Goal: Task Accomplishment & Management: Manage account settings

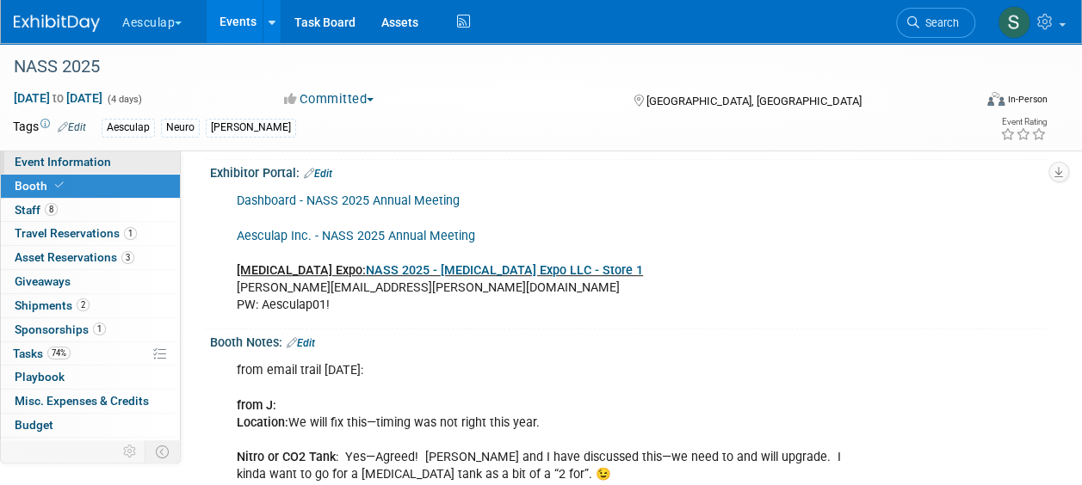
click at [67, 163] on span "Event Information" at bounding box center [63, 162] width 96 height 14
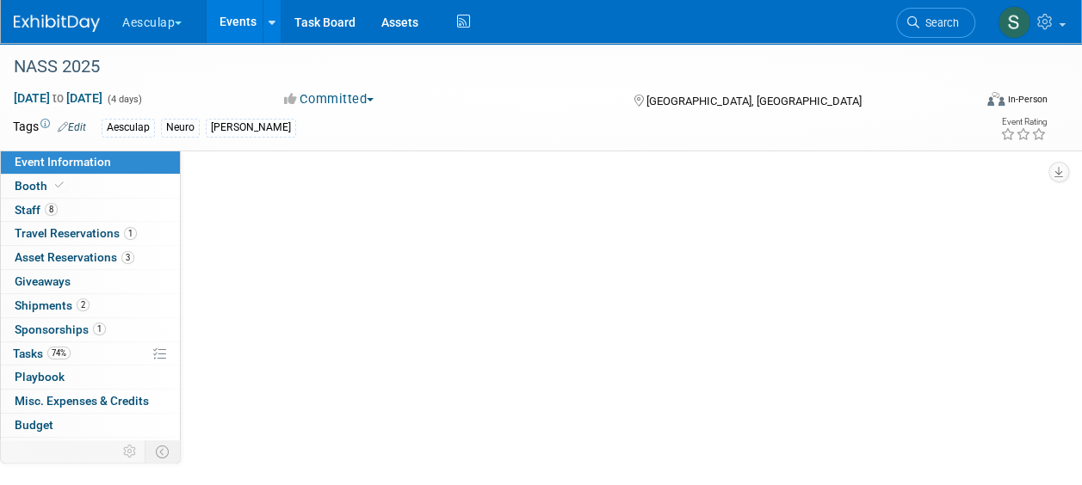
select select "Approved by Compliance"
select select "Neuro"
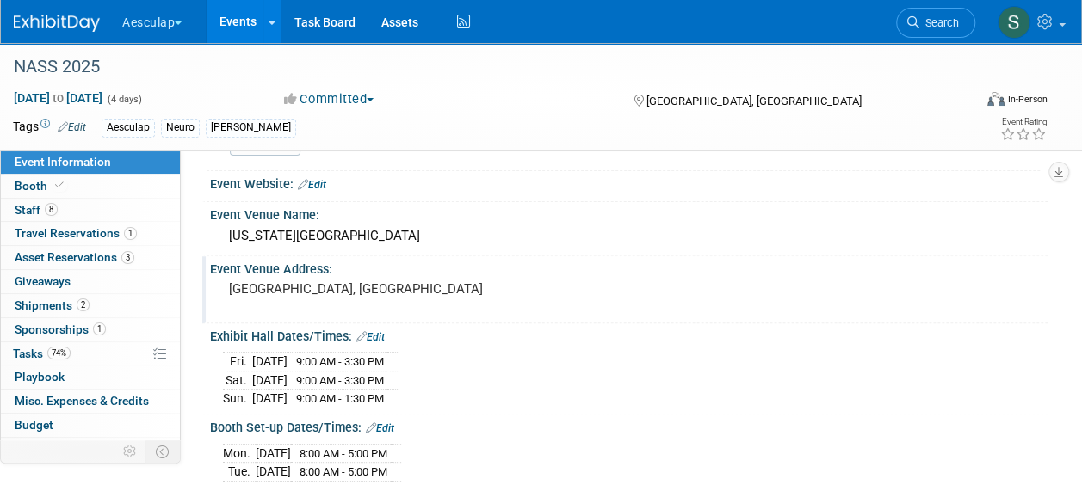
scroll to position [172, 0]
click at [946, 21] on span "Search" at bounding box center [939, 22] width 40 height 13
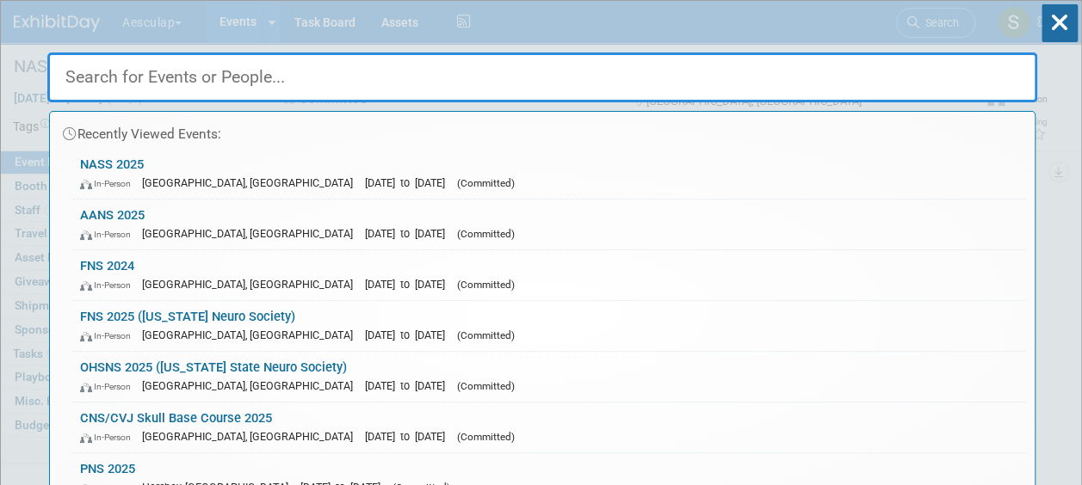
click at [288, 85] on input "text" at bounding box center [542, 78] width 990 height 50
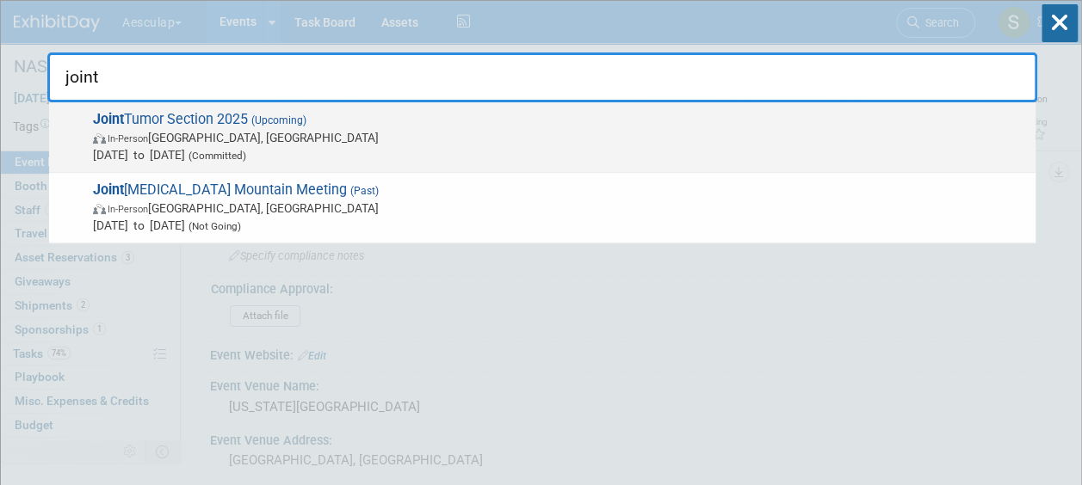
type input "joint"
click at [120, 111] on strong "Joint" at bounding box center [108, 119] width 31 height 16
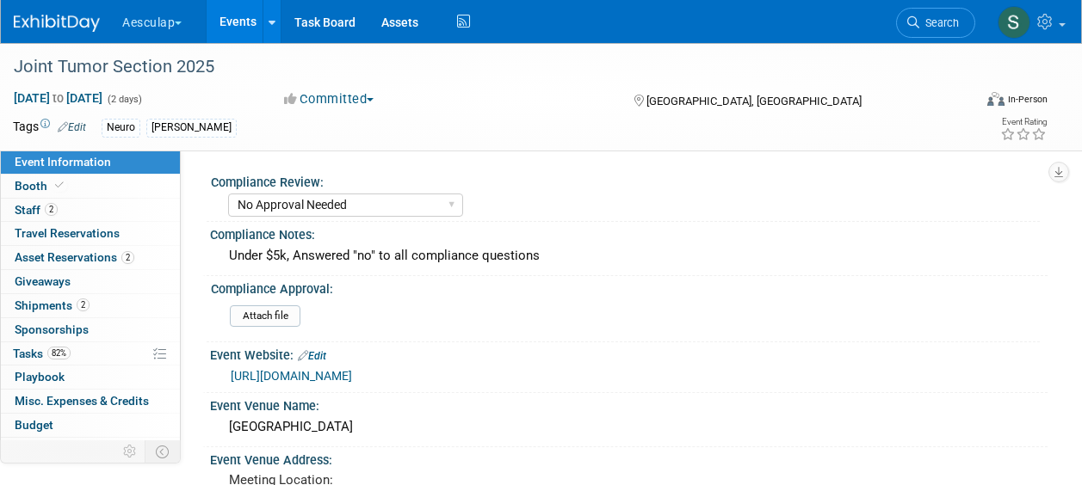
select select "No Approval Needed"
select select "Neuro"
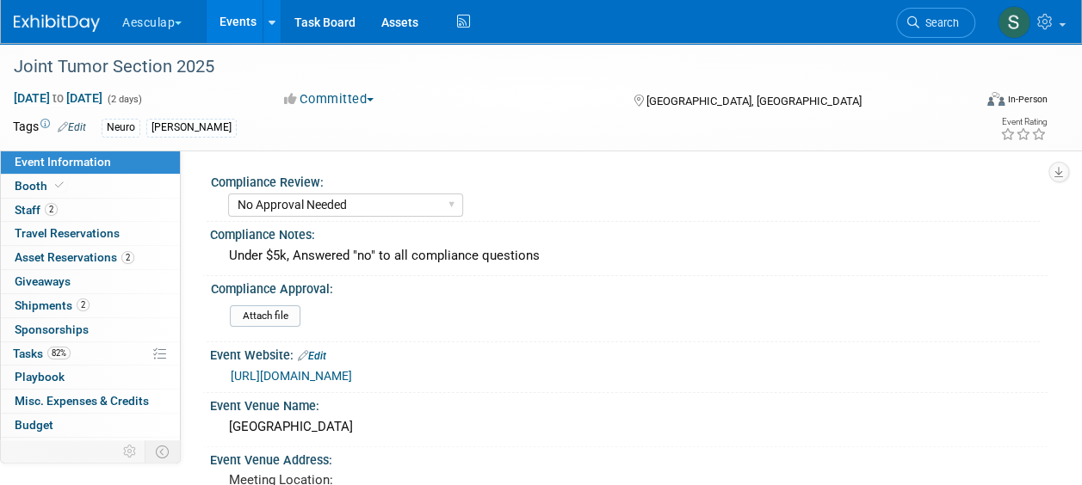
click at [937, 40] on li "Search" at bounding box center [935, 21] width 79 height 42
click at [930, 22] on span "Search" at bounding box center [939, 22] width 40 height 13
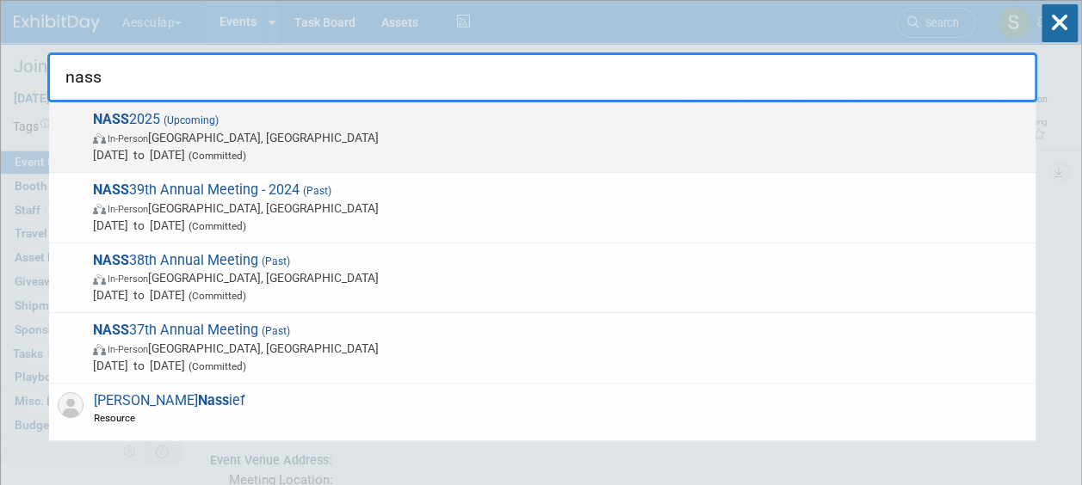
type input "nass"
click at [148, 115] on span "NASS 2025 (Upcoming) In-Person Denver, CO Nov 14, 2025 to Nov 17, 2025 (Committ…" at bounding box center [557, 137] width 939 height 53
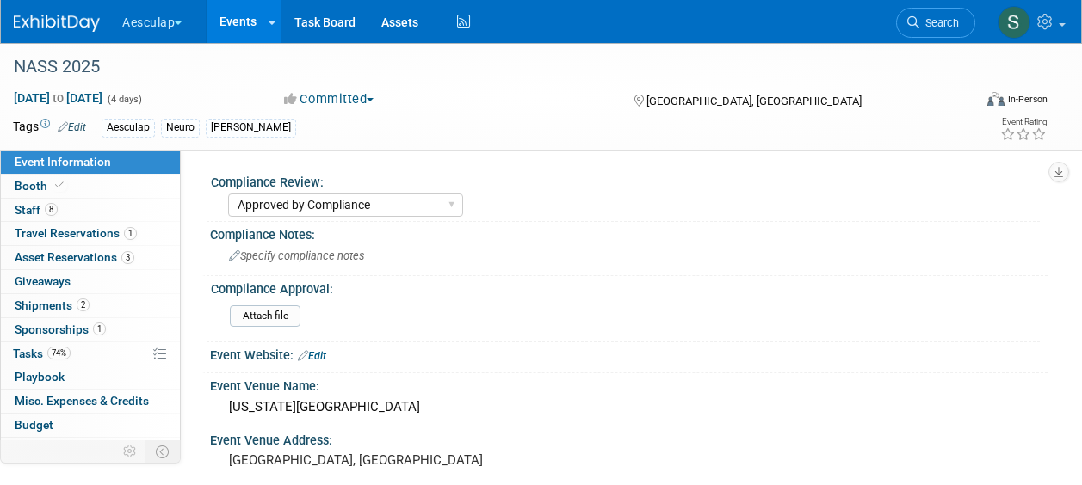
select select "Approved by Compliance"
select select "Neuro"
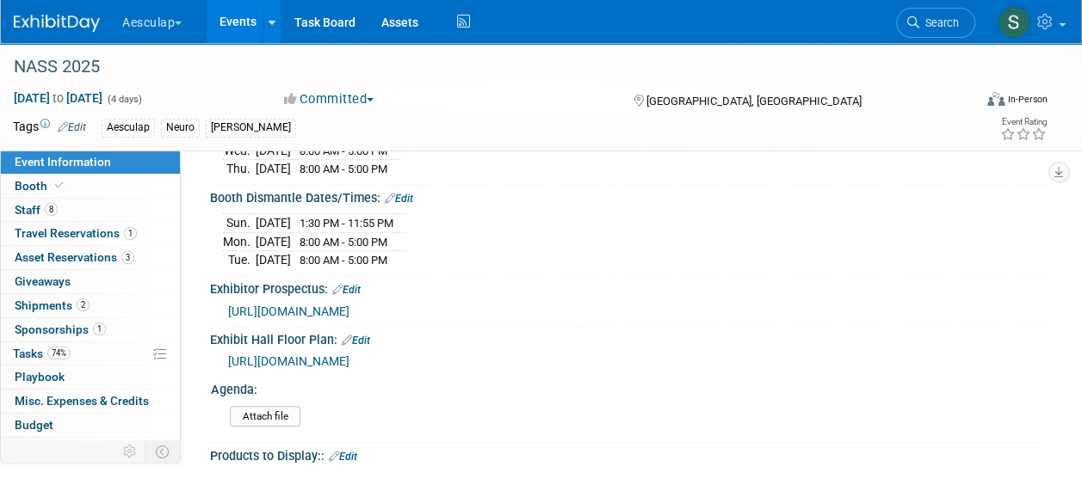
scroll to position [516, 0]
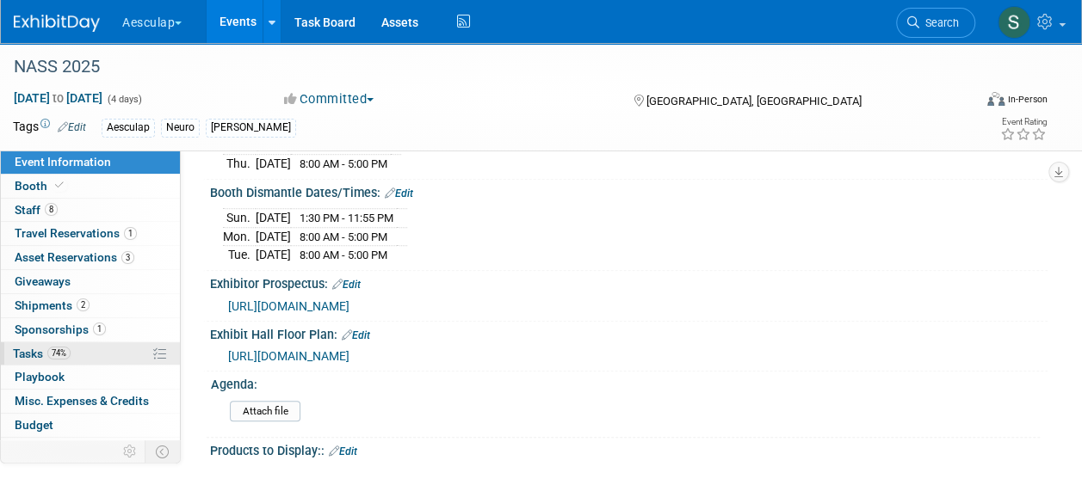
click at [37, 347] on span "Tasks 74%" at bounding box center [42, 354] width 58 height 14
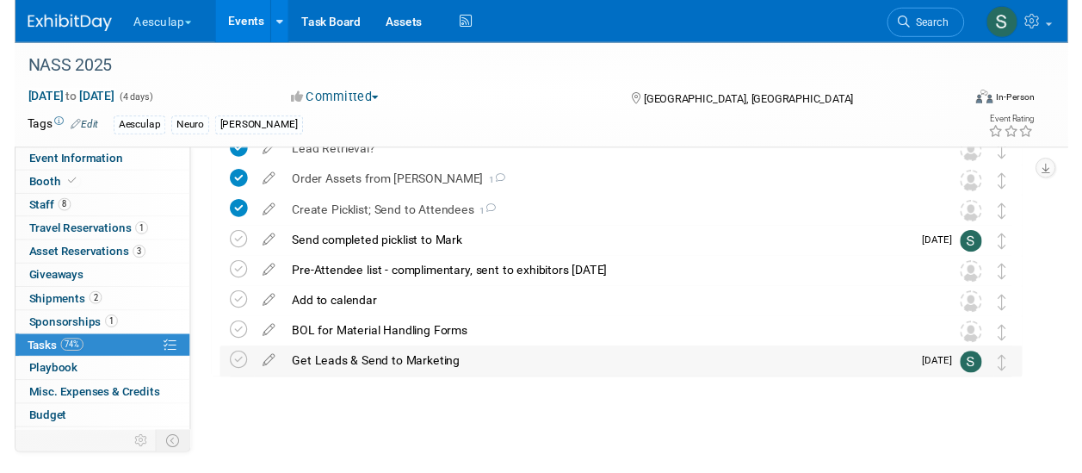
scroll to position [520, 0]
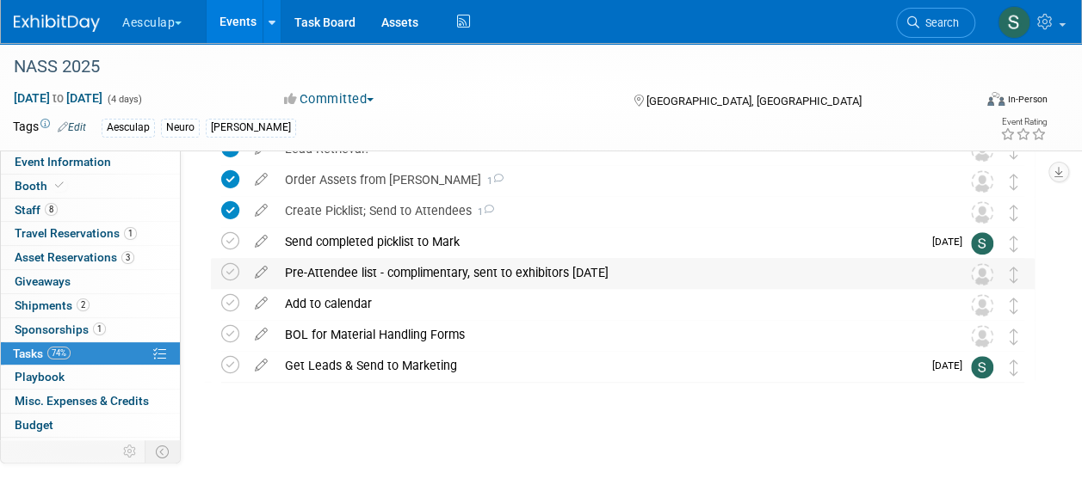
click at [457, 265] on div "Pre-Attendee list - complimentary, sent to exhibitors [DATE]" at bounding box center [606, 272] width 660 height 29
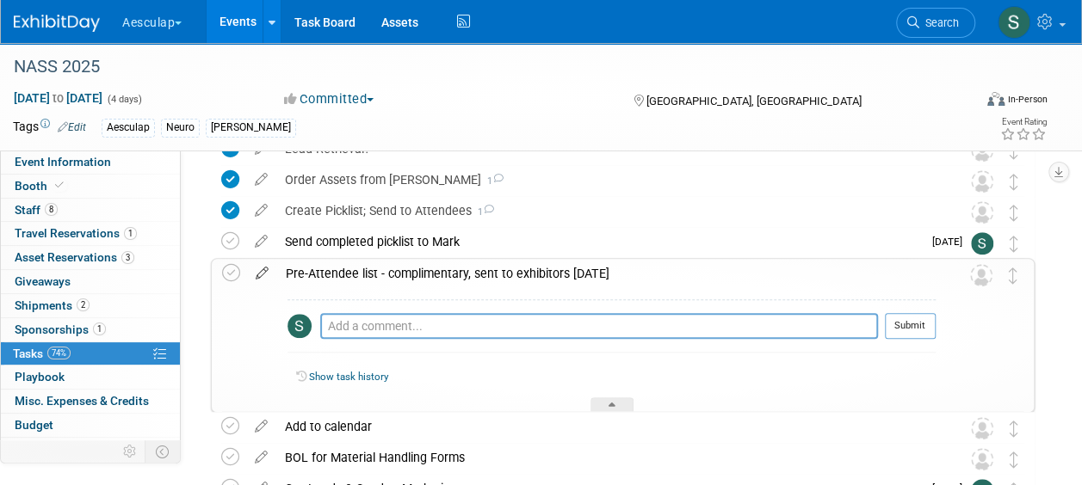
click at [253, 277] on icon at bounding box center [262, 270] width 30 height 22
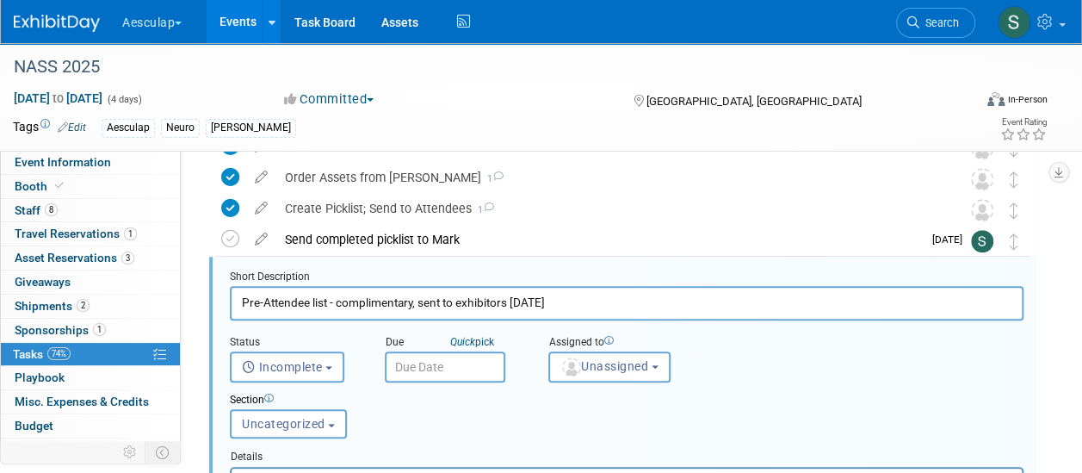
scroll to position [525, 0]
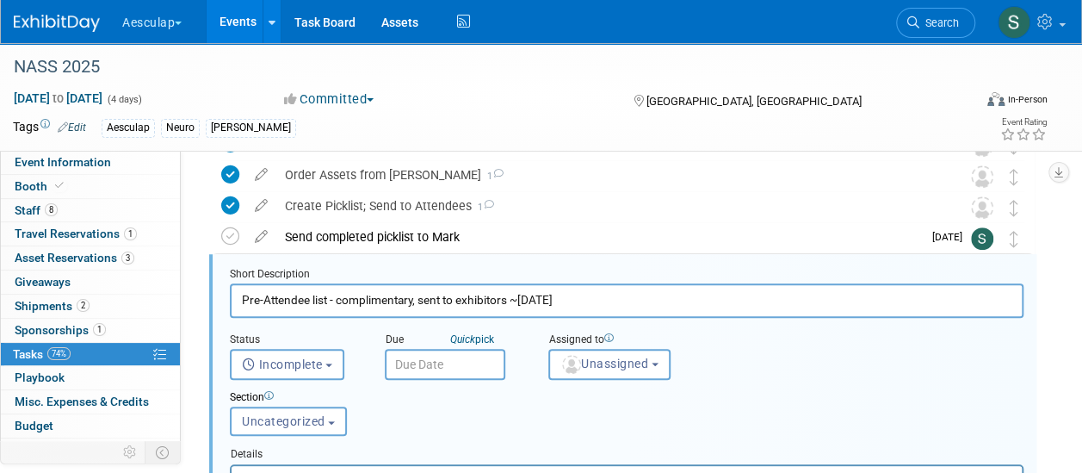
type input "Pre-Attendee list - complimentary, sent to exhibitors ~Oct 4th"
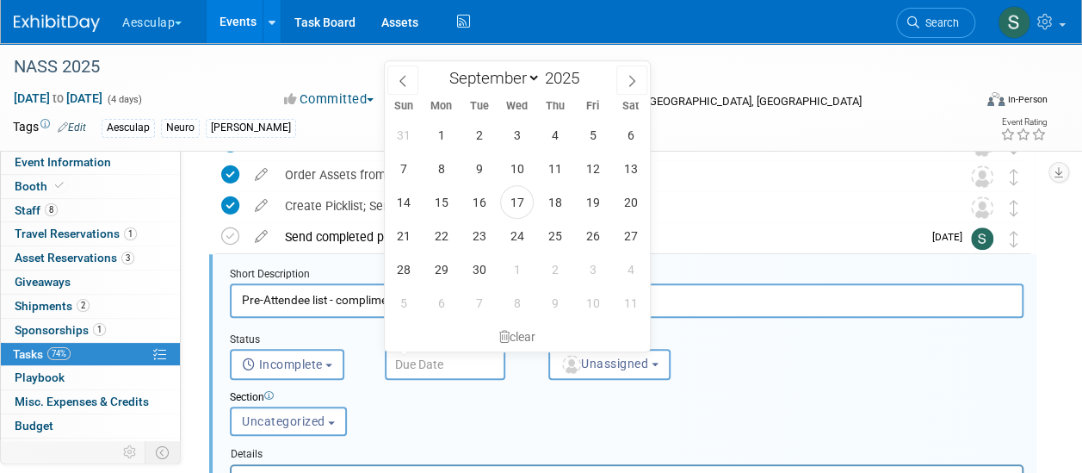
click at [435, 370] on input "text" at bounding box center [445, 364] width 121 height 31
click at [631, 81] on icon at bounding box center [632, 81] width 12 height 12
select select "9"
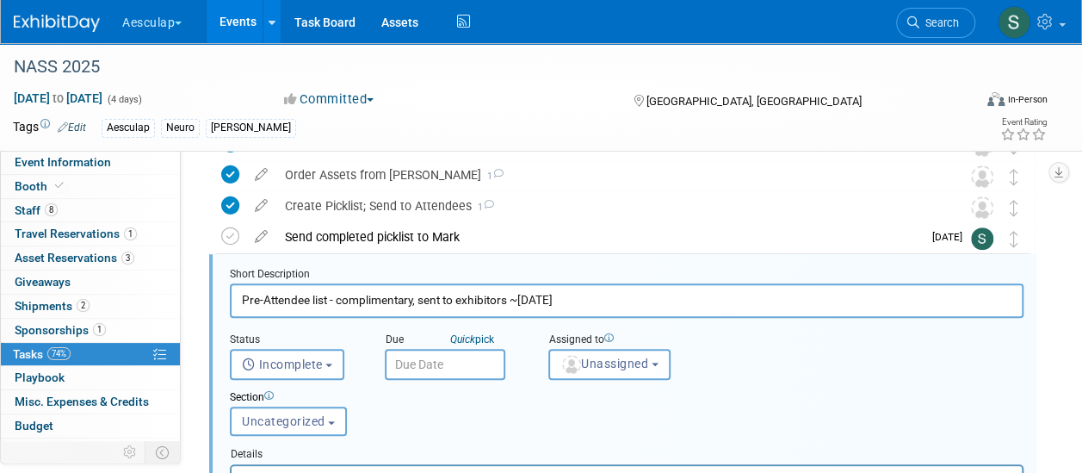
click at [739, 334] on div "Assigned to <img src="https://www.exhibitday.com/Images/Unassigned-User-Icon.pn…" at bounding box center [637, 352] width 205 height 55
click at [552, 300] on input "Pre-Attendee list - complimentary, sent to exhibitors ~Oct 4th" at bounding box center [627, 300] width 794 height 34
type input "Pre-Attendee list - complimentary, sent to exhibitors ~Oct 3rd"
click at [585, 371] on button "Unassigned" at bounding box center [609, 364] width 122 height 31
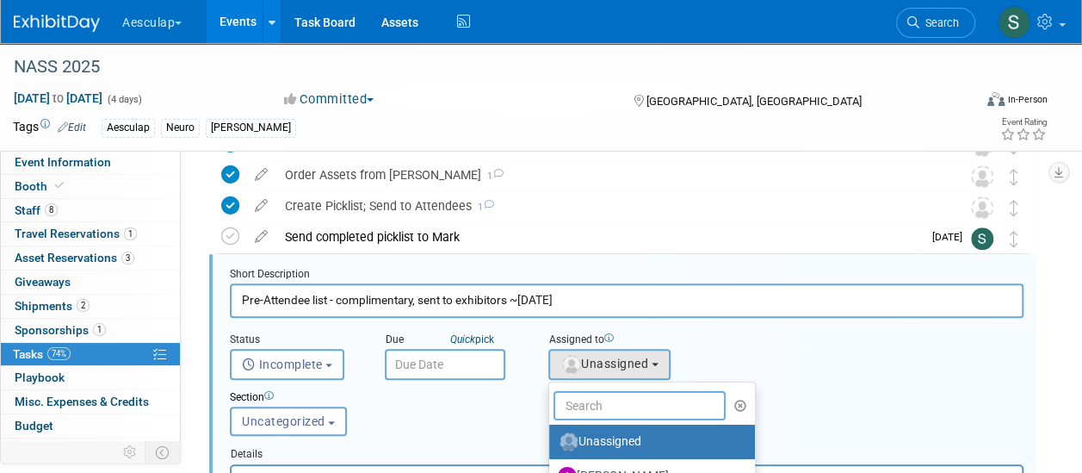
click at [601, 403] on input "text" at bounding box center [639, 405] width 172 height 29
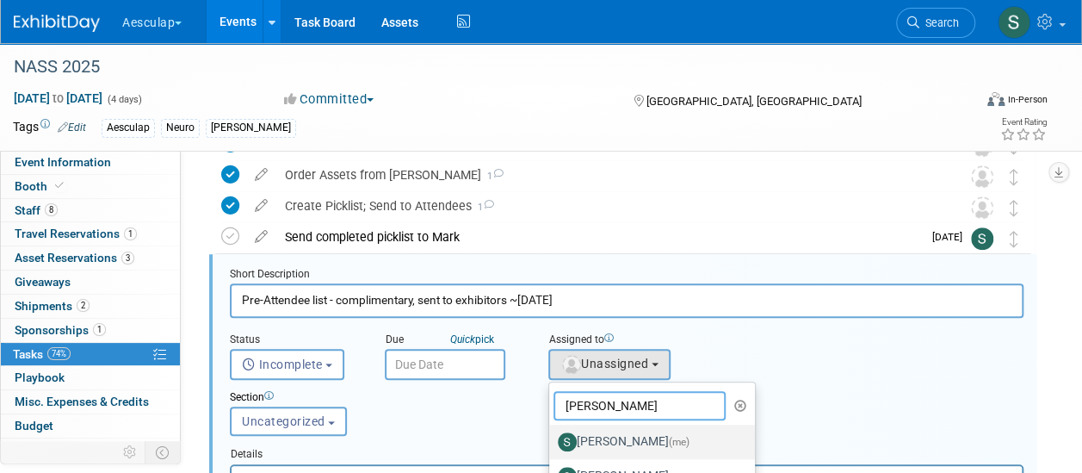
type input "sara"
click at [622, 439] on label "Sara Hurson (me)" at bounding box center [648, 442] width 180 height 28
click at [552, 439] on input "Sara Hurson (me)" at bounding box center [546, 439] width 11 height 11
select select "2fc0cac6-dd28-4ee9-b402-09a8be3e8049"
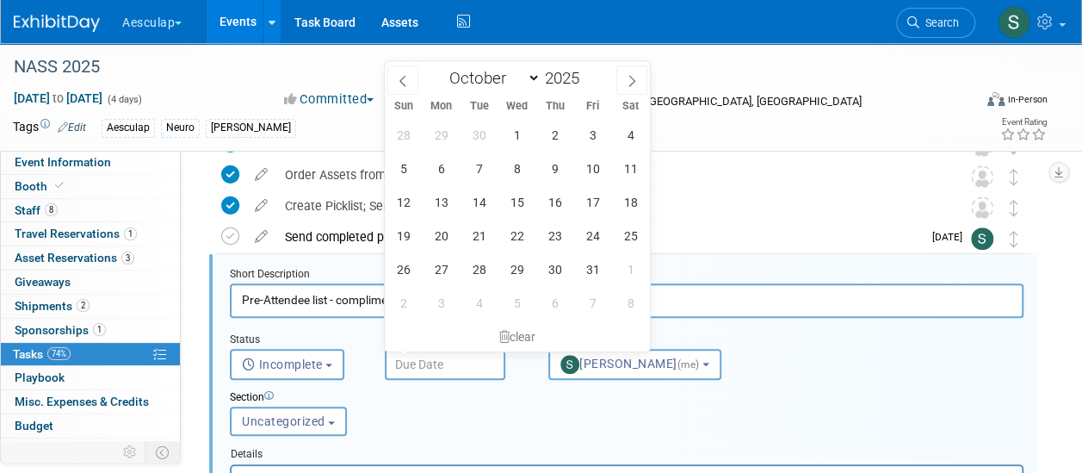
click at [451, 373] on input "text" at bounding box center [445, 364] width 121 height 31
click at [620, 143] on span "4" at bounding box center [631, 135] width 34 height 34
type input "Oct 4, 2025"
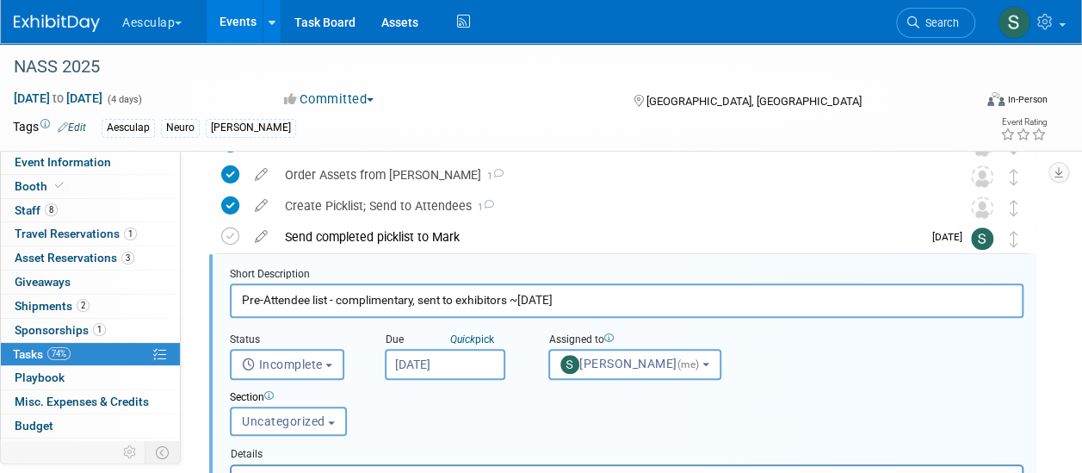
click at [506, 422] on div "Section Uncategorized In Progress Uncategorized Uncategorized In Progress" at bounding box center [592, 409] width 751 height 59
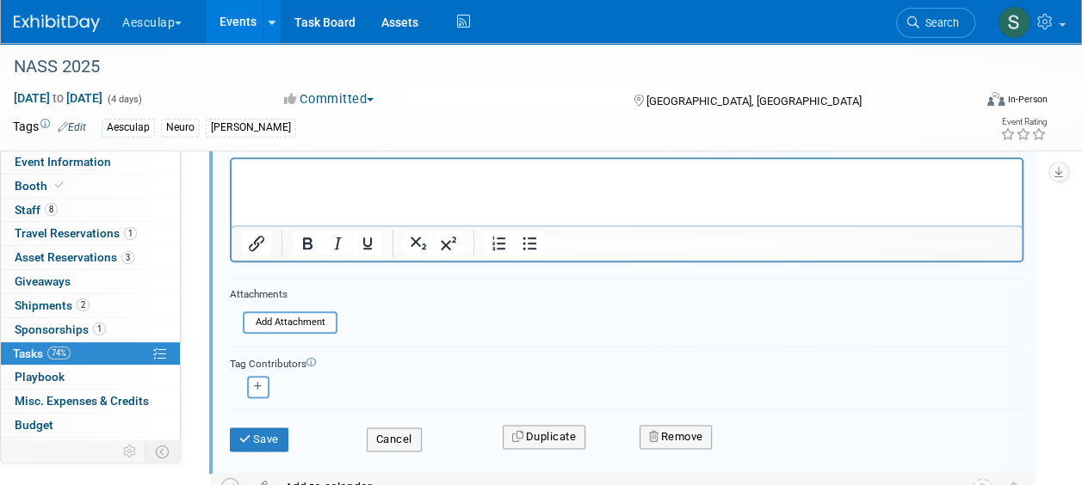
scroll to position [869, 0]
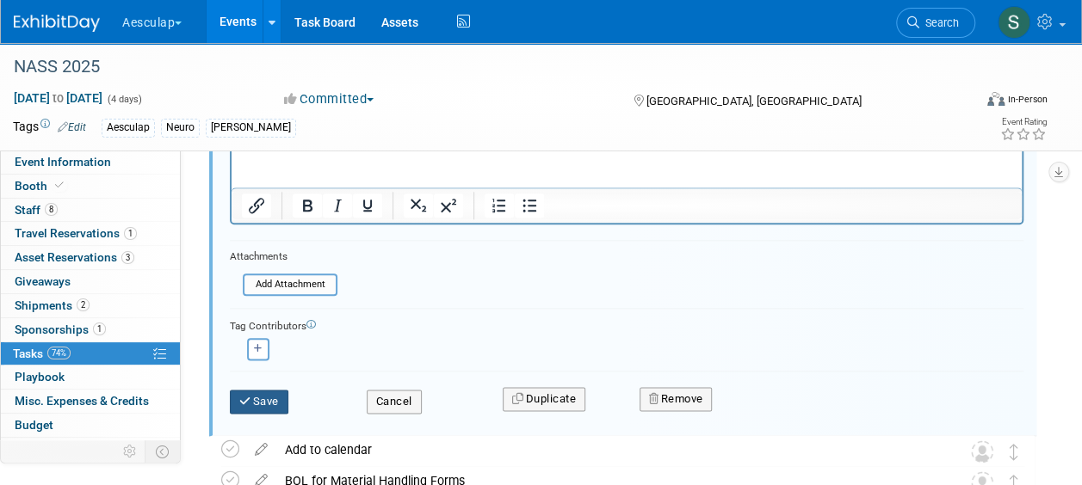
click at [269, 396] on button "Save" at bounding box center [259, 402] width 59 height 24
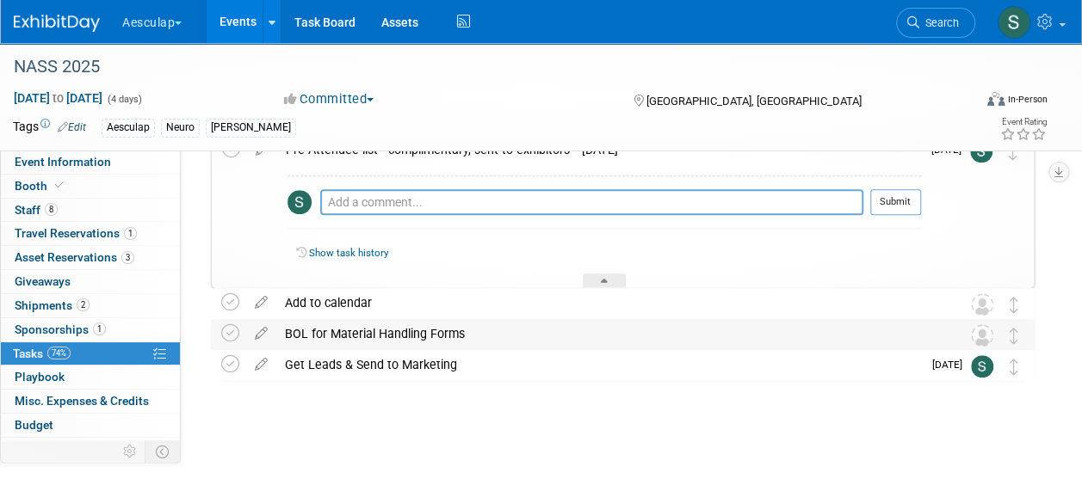
scroll to position [558, 0]
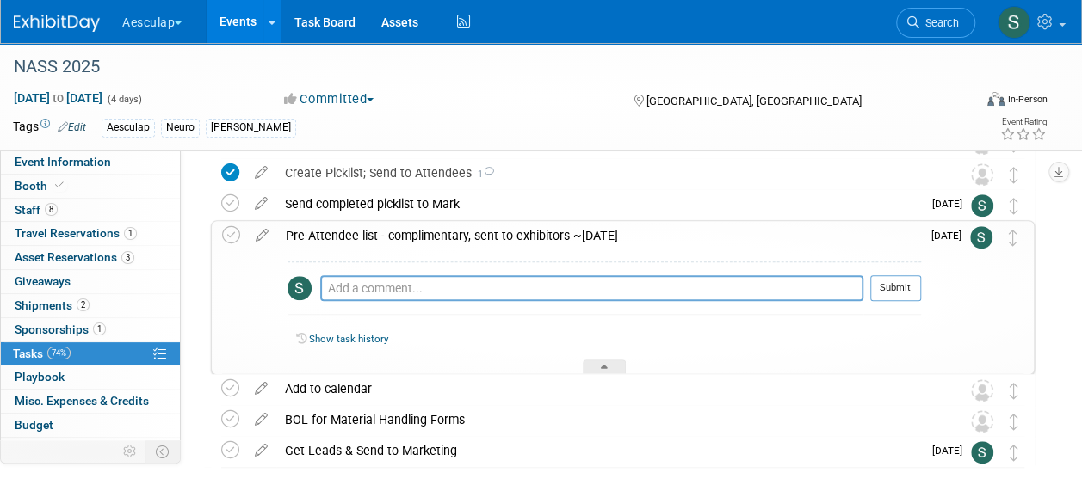
click at [448, 236] on div "Pre-Attendee list - complimentary, sent to exhibitors ~Oct 3rd" at bounding box center [599, 235] width 644 height 29
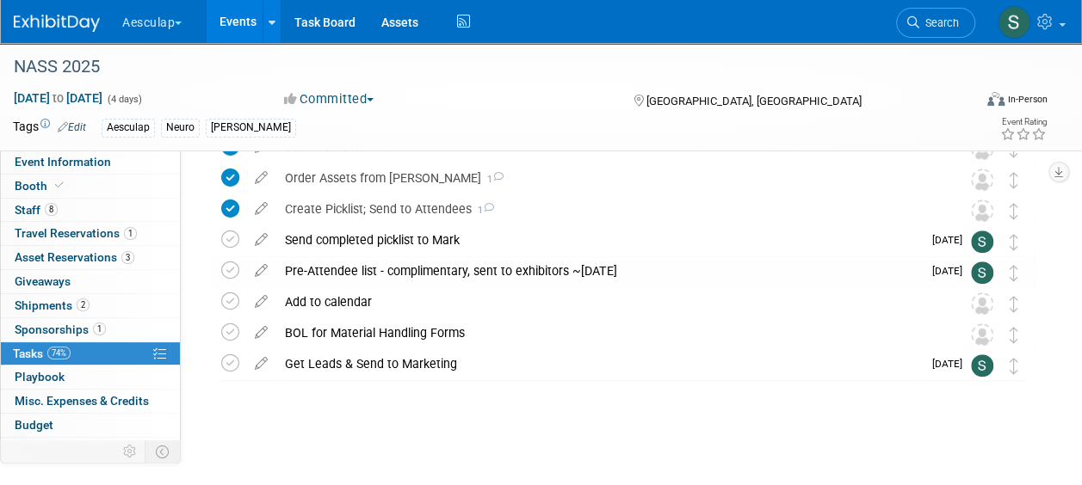
scroll to position [520, 0]
